Goal: Complete application form

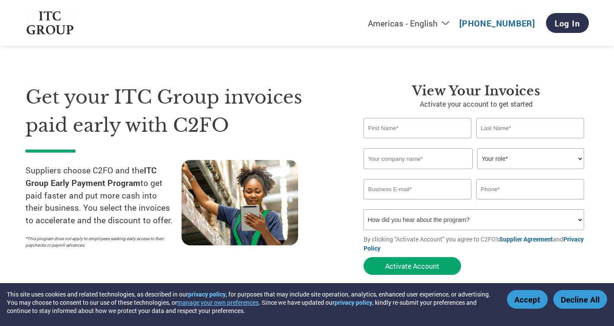
click at [394, 126] on input "text" at bounding box center [417, 128] width 108 height 20
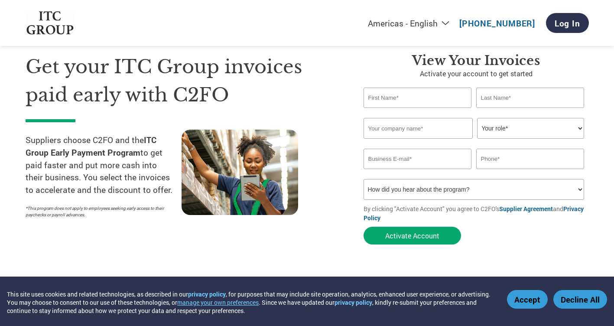
scroll to position [43, 0]
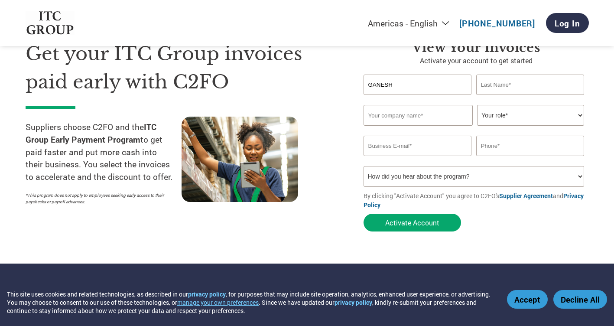
type input "GANESH"
type input "[MEDICAL_DATA]"
type input "CRS ASSOCIATES"
click at [574, 111] on select "Your role* CFO Controller Credit Manager Finance Director Treasurer CEO Preside…" at bounding box center [530, 115] width 107 height 21
select select "OTHER"
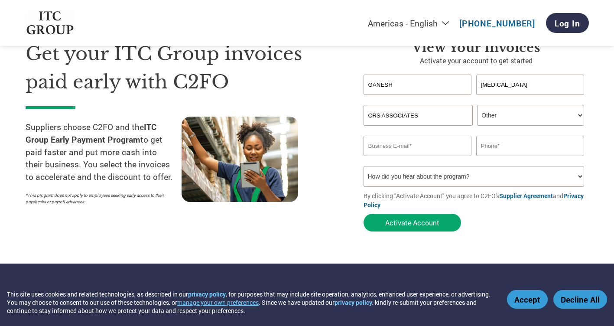
click at [477, 105] on select "Your role* CFO Controller Credit Manager Finance Director Treasurer CEO Preside…" at bounding box center [530, 115] width 107 height 21
click at [411, 149] on input "email" at bounding box center [417, 146] width 108 height 20
type input "[EMAIL_ADDRESS][DOMAIN_NAME]"
type input "9849988884"
click at [525, 178] on select "How did you hear about the program? Received a letter Email Social Media Online…" at bounding box center [473, 176] width 221 height 21
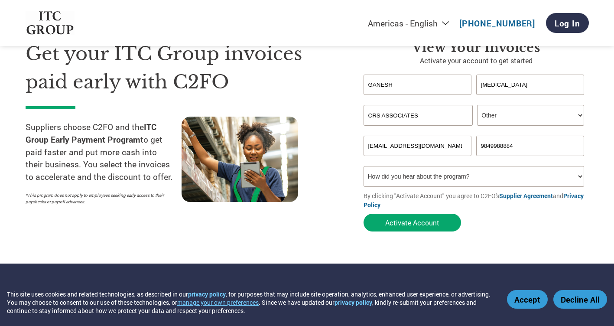
select select "Email"
click at [363, 166] on select "How did you hear about the program? Received a letter Email Social Media Online…" at bounding box center [473, 176] width 221 height 21
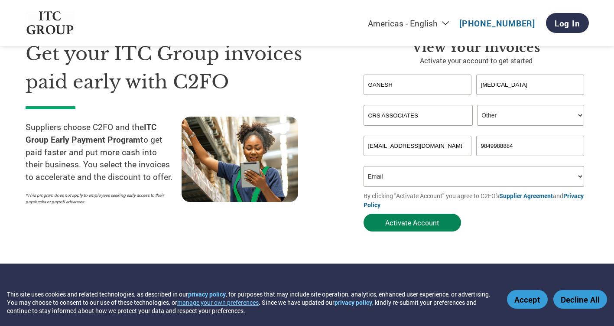
click at [404, 221] on button "Activate Account" at bounding box center [411, 222] width 97 height 18
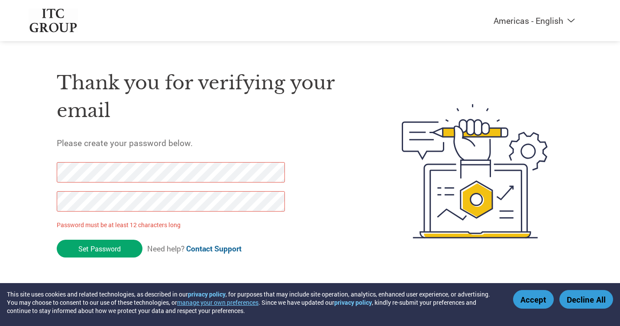
click at [231, 244] on link "Contact Support" at bounding box center [213, 248] width 55 height 10
click at [103, 247] on input "Set Password" at bounding box center [100, 248] width 86 height 18
